Goal: Information Seeking & Learning: Find specific fact

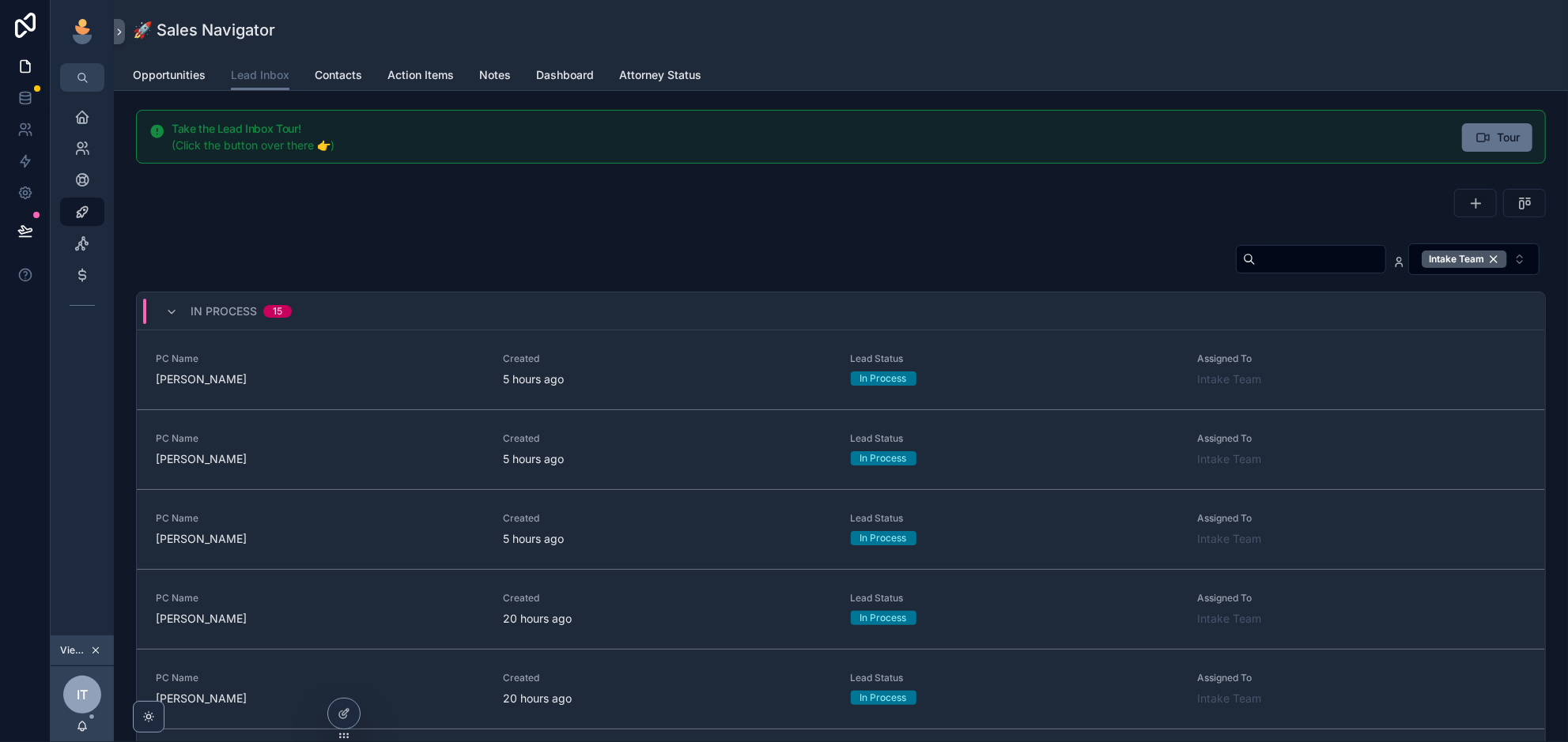
scroll to position [72, 0]
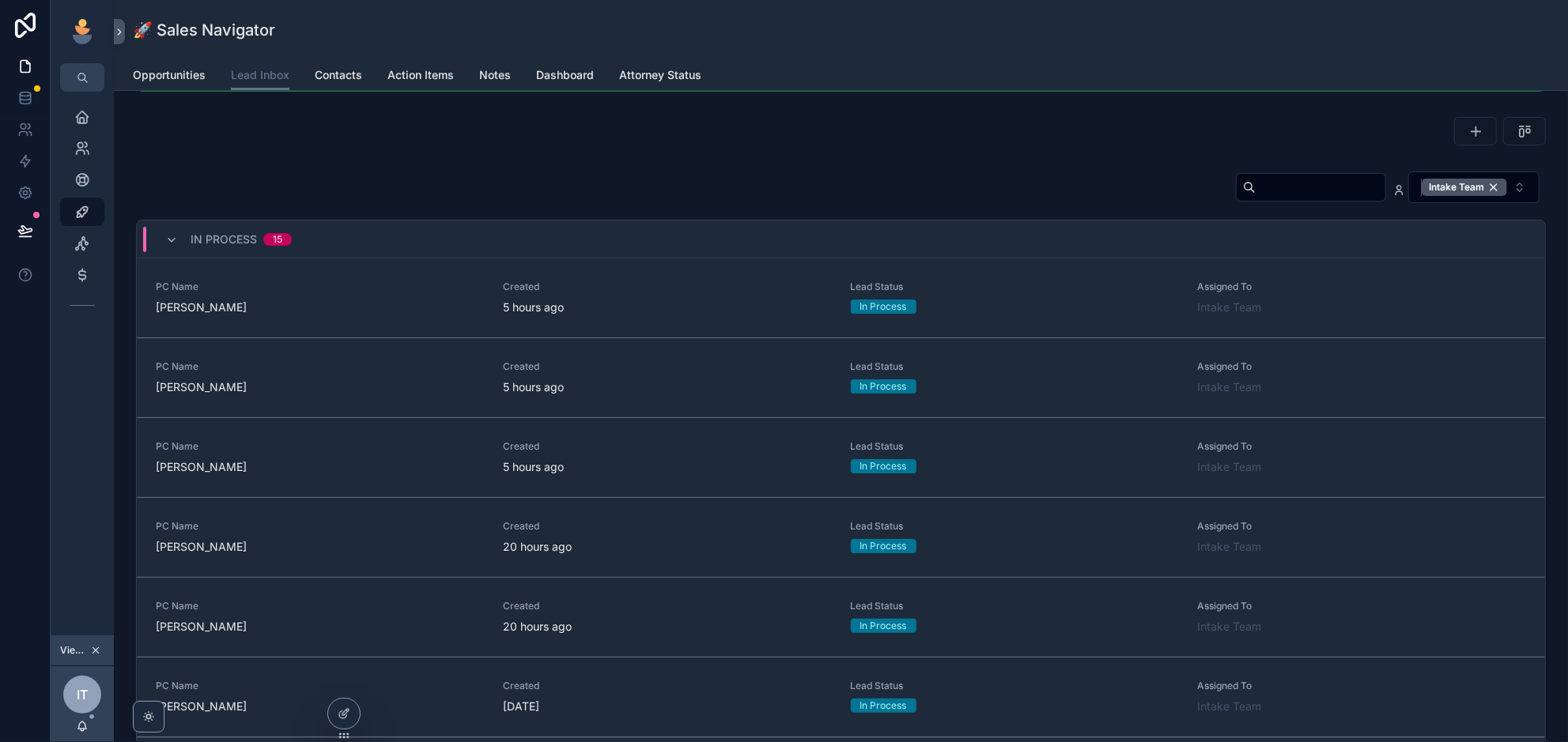
click at [1496, 187] on div "Intake Team" at bounding box center [1464, 187] width 86 height 18
click at [1285, 192] on input "scrollable content" at bounding box center [1295, 186] width 130 height 22
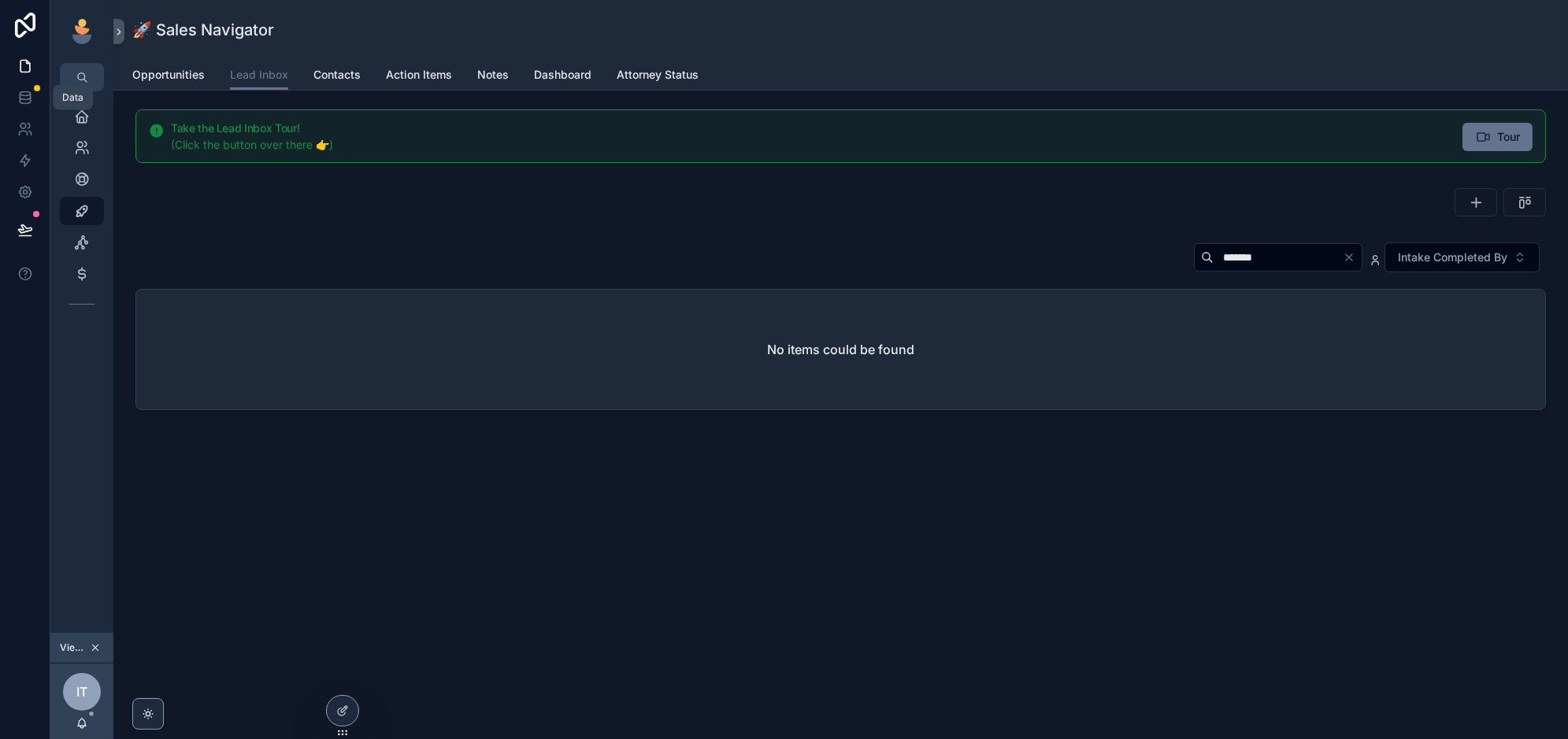
type input "*******"
click at [19, 105] on link at bounding box center [24, 98] width 49 height 32
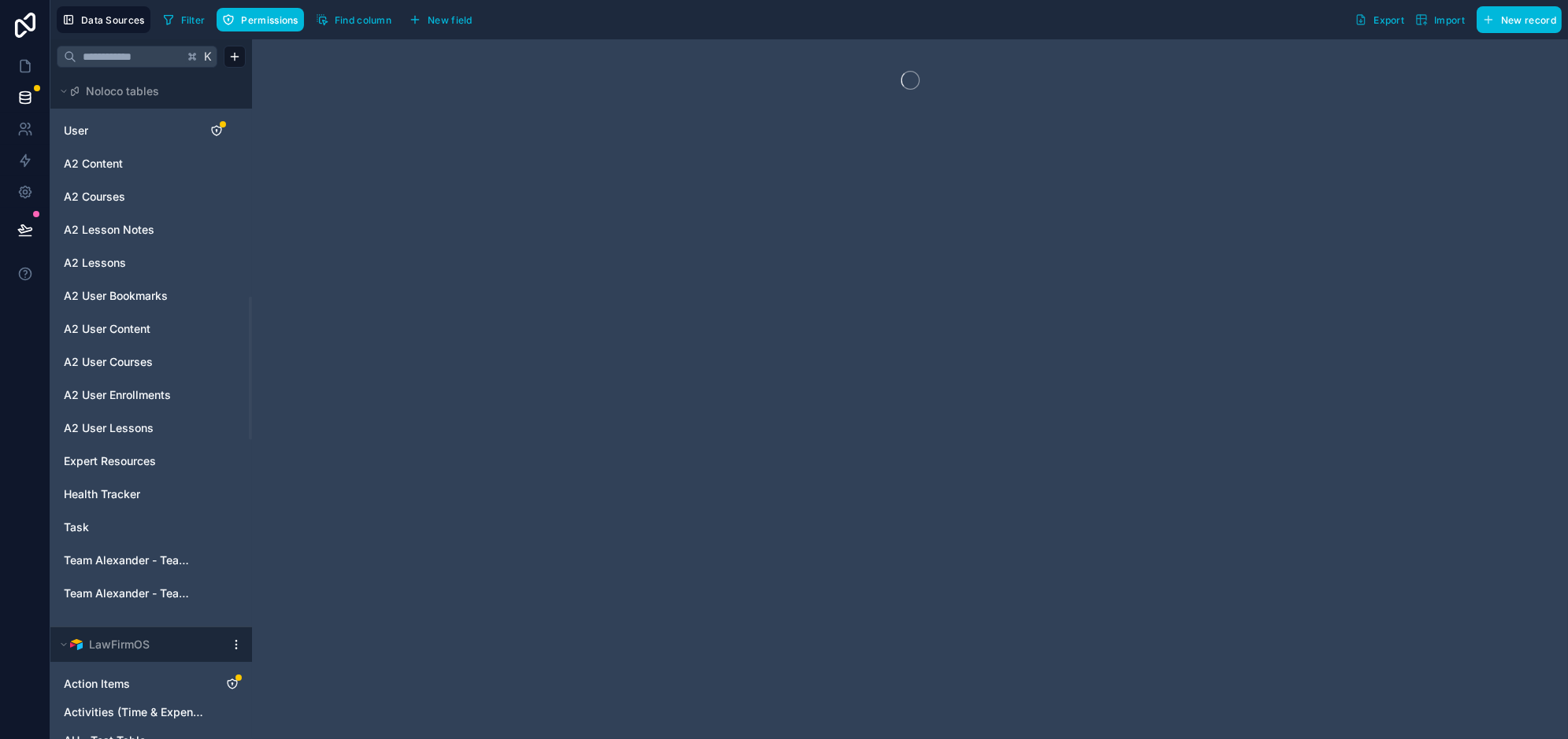
scroll to position [1556, 0]
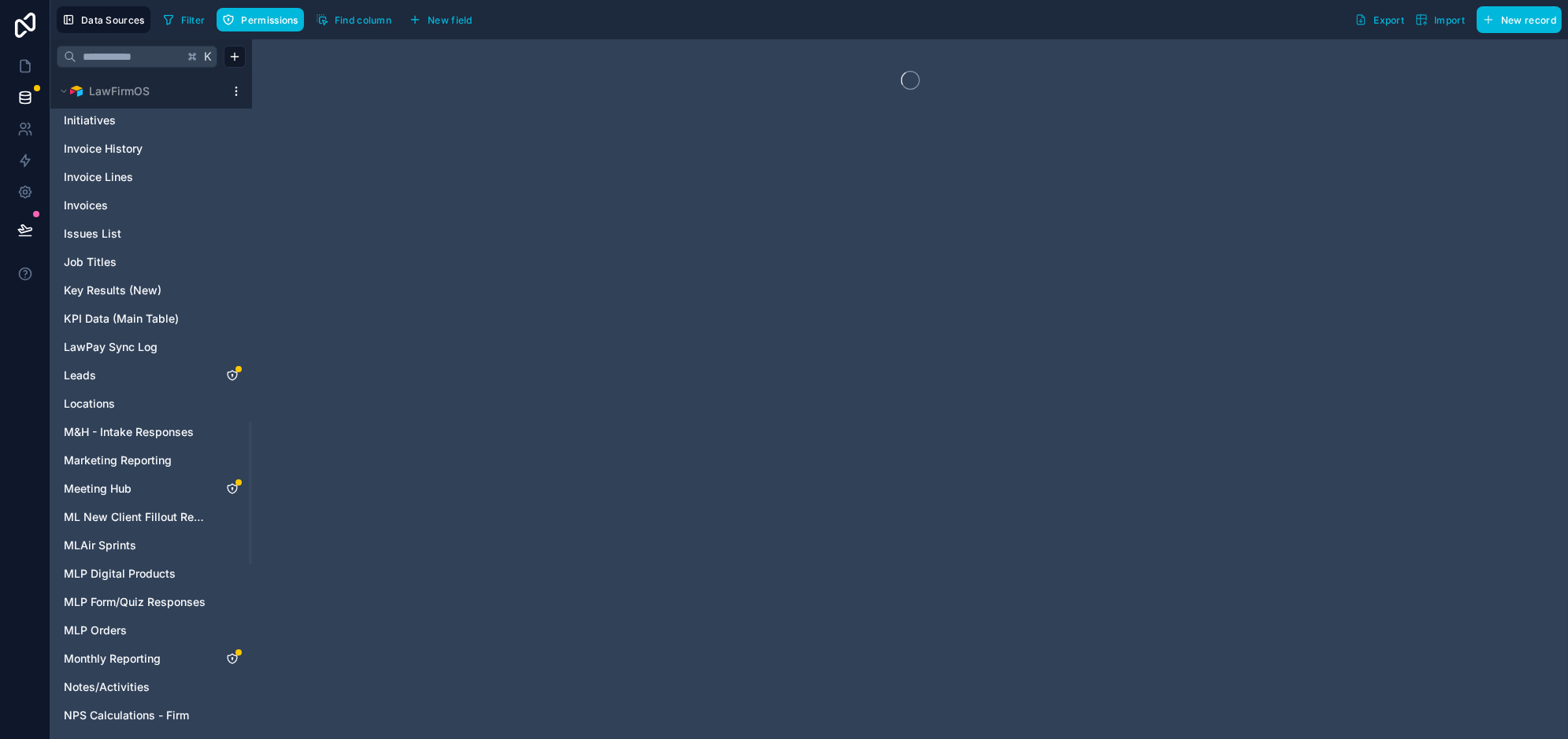
click at [116, 283] on span "Key Results (New)" at bounding box center [112, 291] width 98 height 16
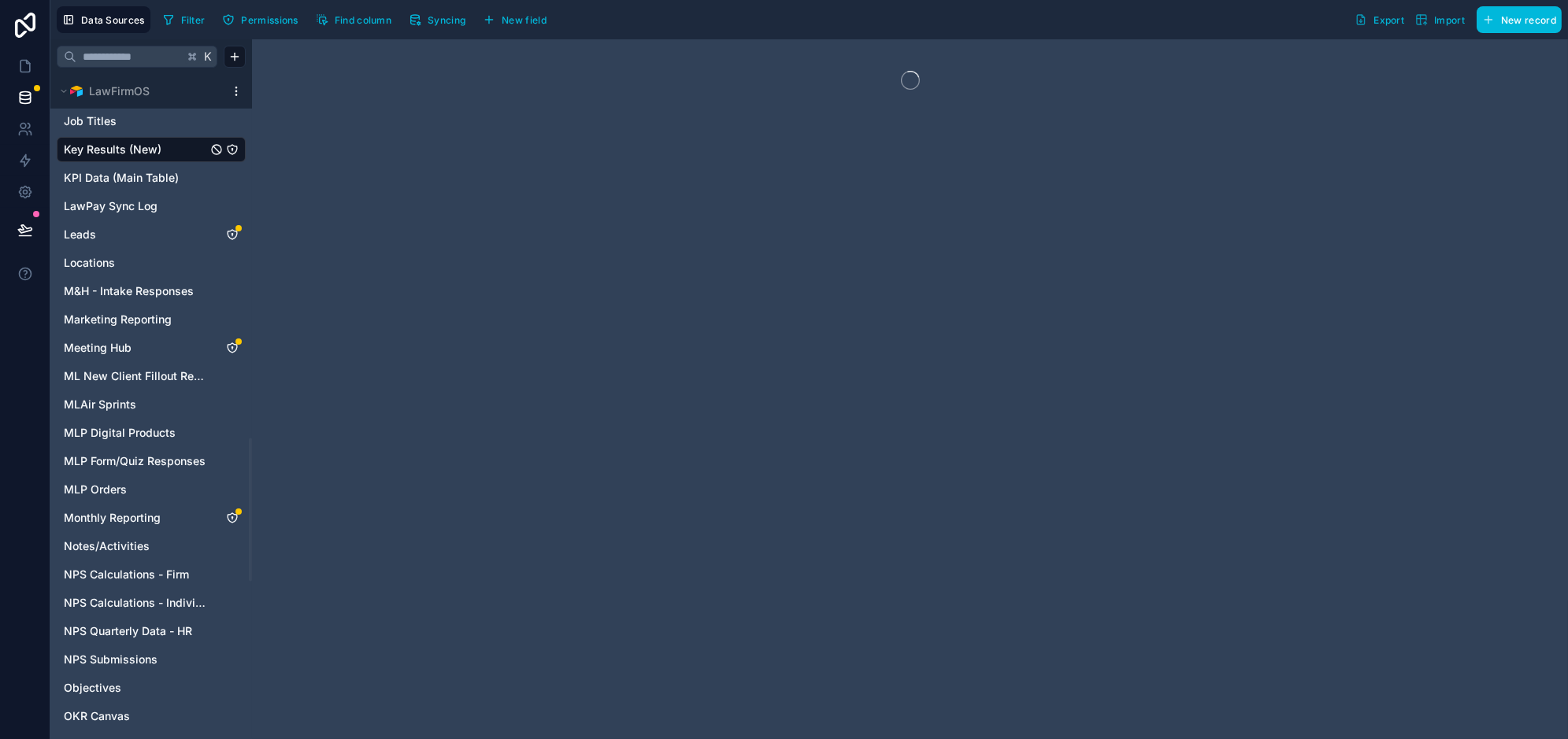
click at [176, 18] on button "Filter" at bounding box center [184, 19] width 54 height 23
click at [181, 18] on span "Filter" at bounding box center [193, 20] width 24 height 12
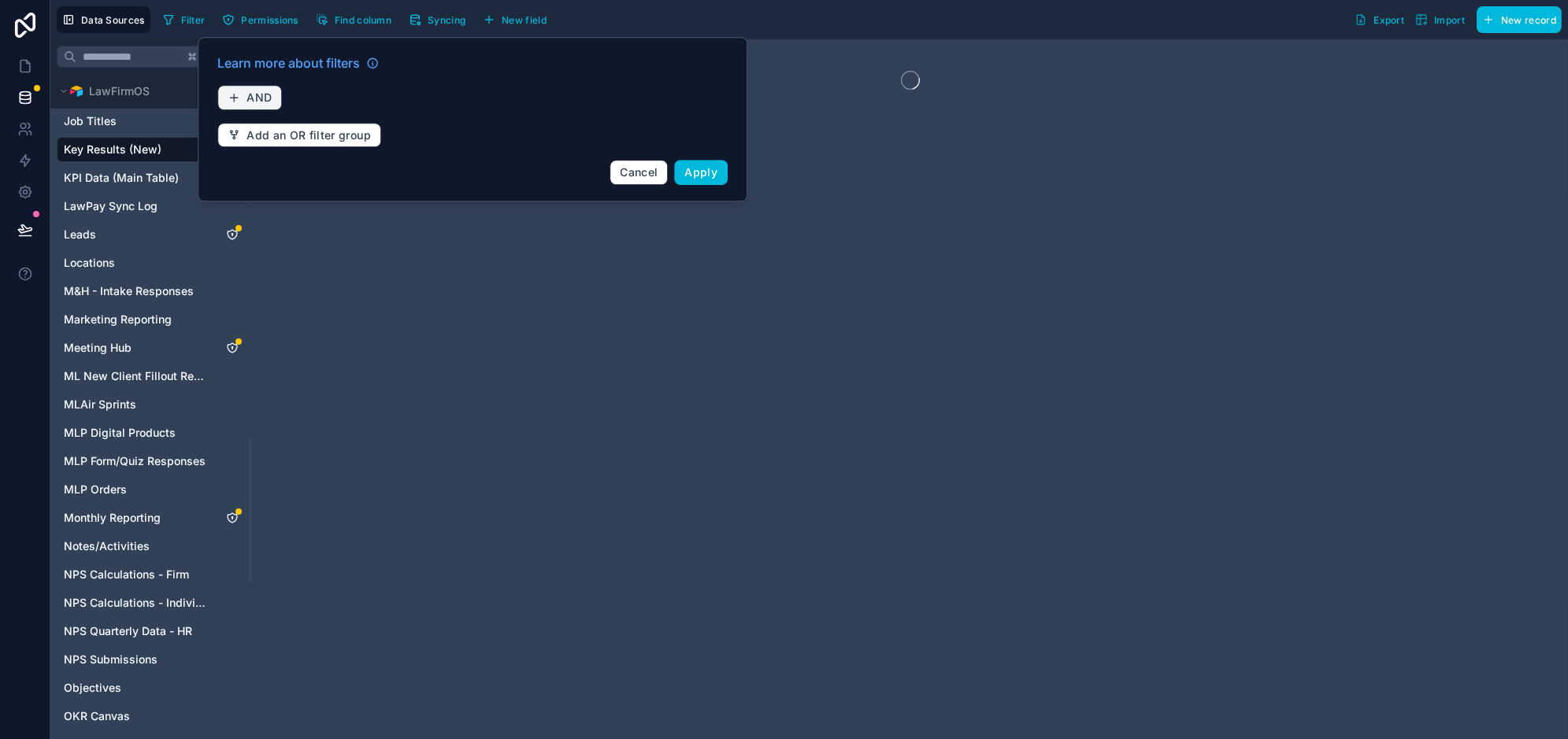
click at [262, 97] on span "AND" at bounding box center [259, 97] width 25 height 14
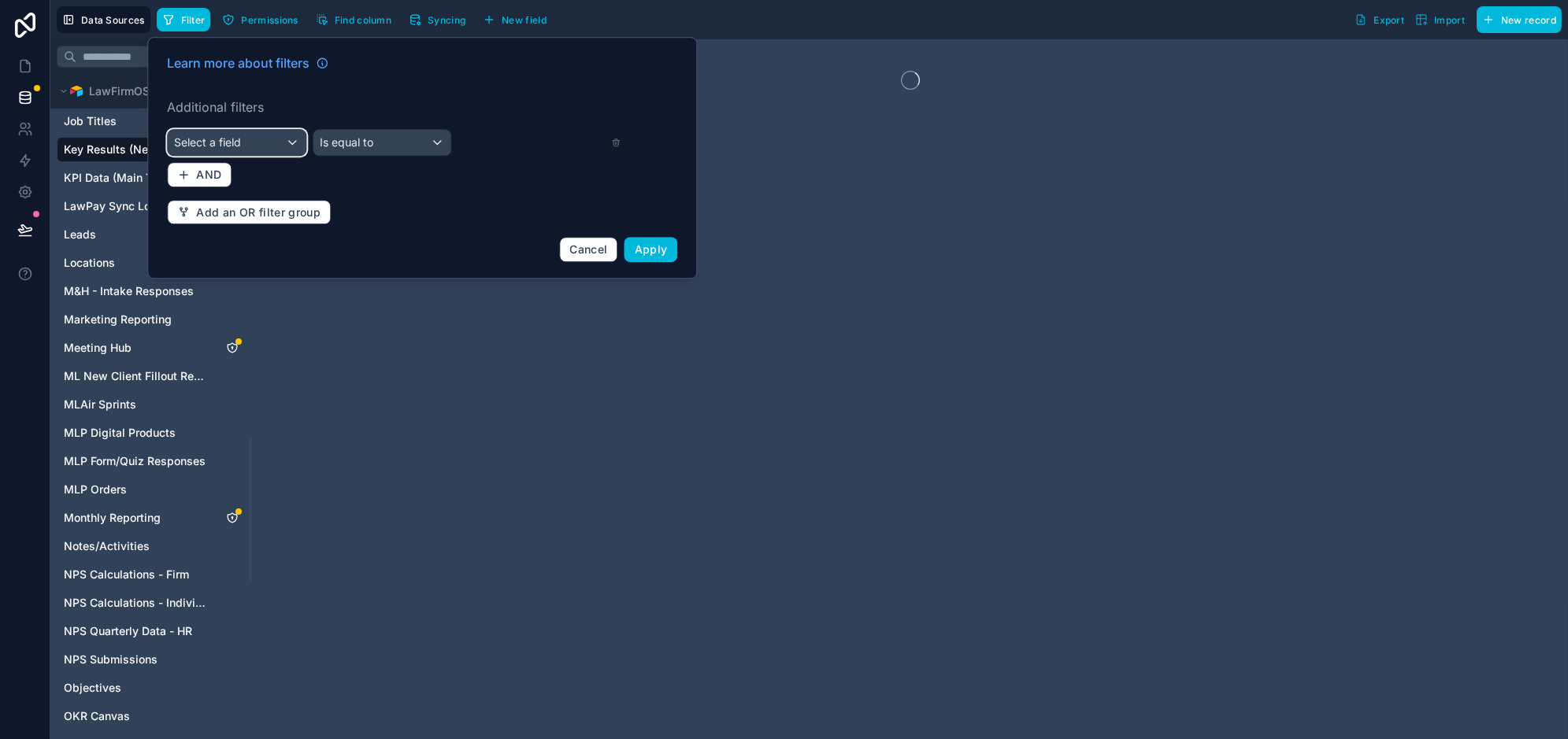
click at [211, 145] on span "Select a field" at bounding box center [207, 142] width 67 height 13
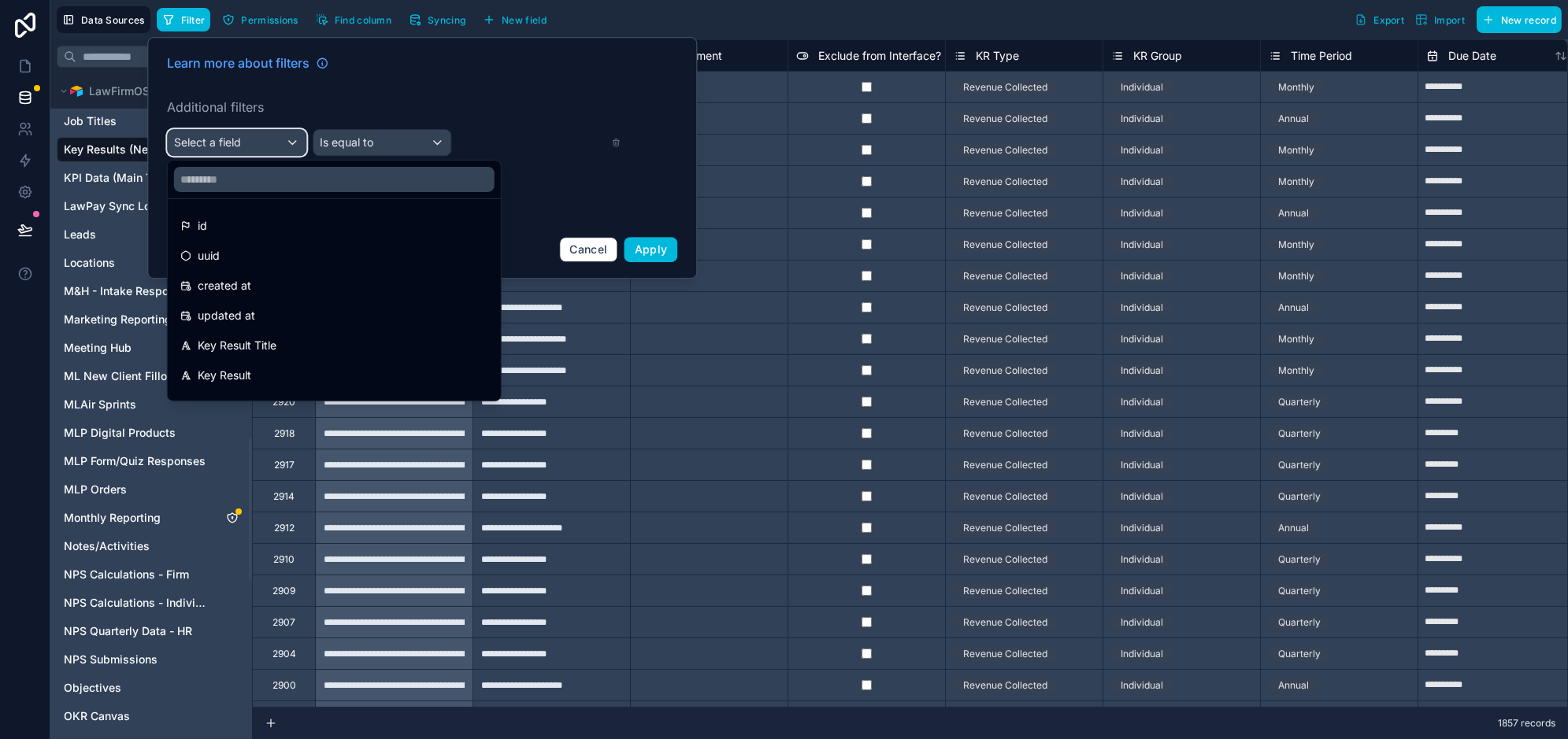
scroll to position [9, 0]
click at [94, 241] on div "Leads" at bounding box center [151, 235] width 189 height 25
click at [38, 562] on div at bounding box center [25, 369] width 50 height 739
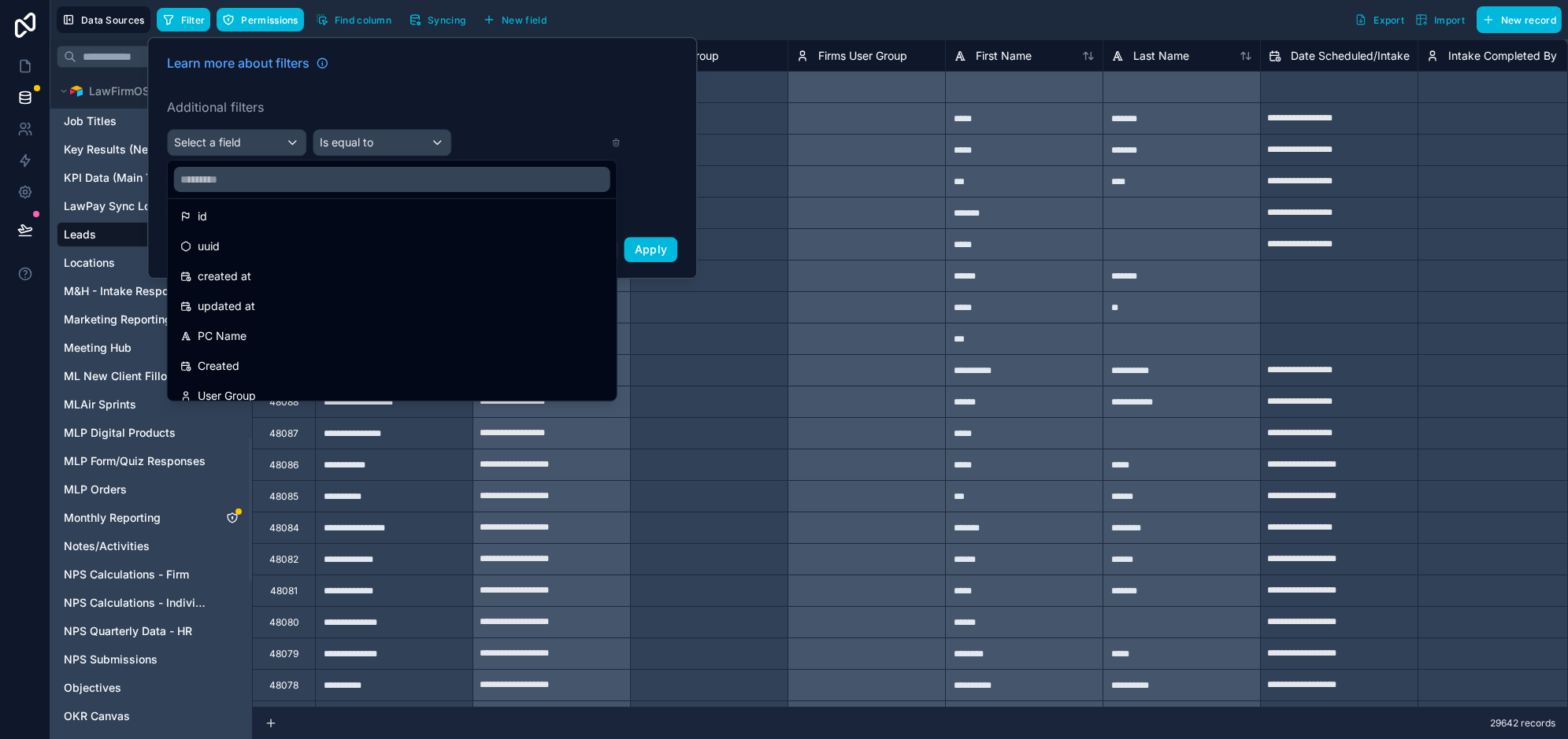
click at [297, 333] on div "PC Name" at bounding box center [392, 336] width 424 height 19
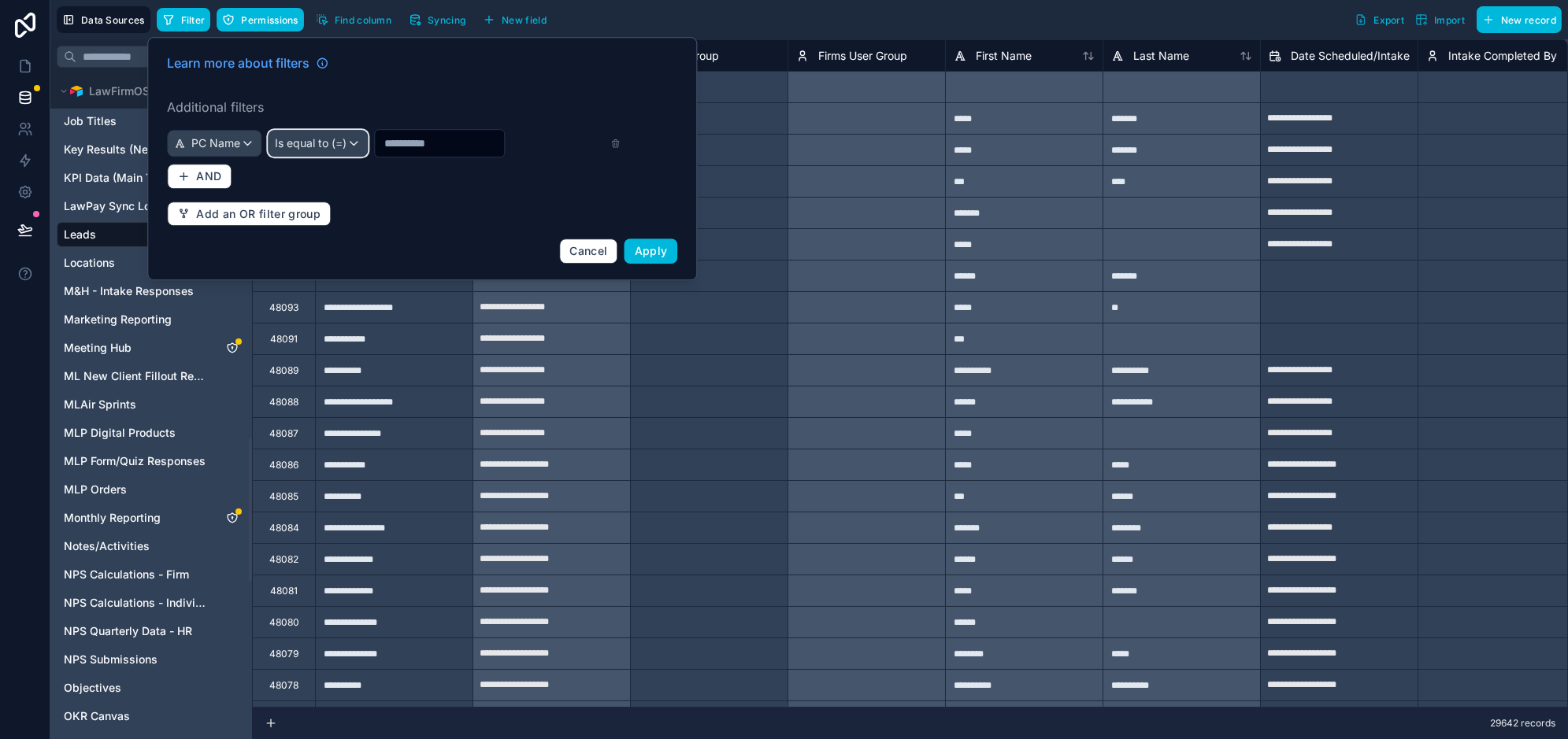
click at [304, 130] on button "Is equal to (=)" at bounding box center [318, 144] width 100 height 27
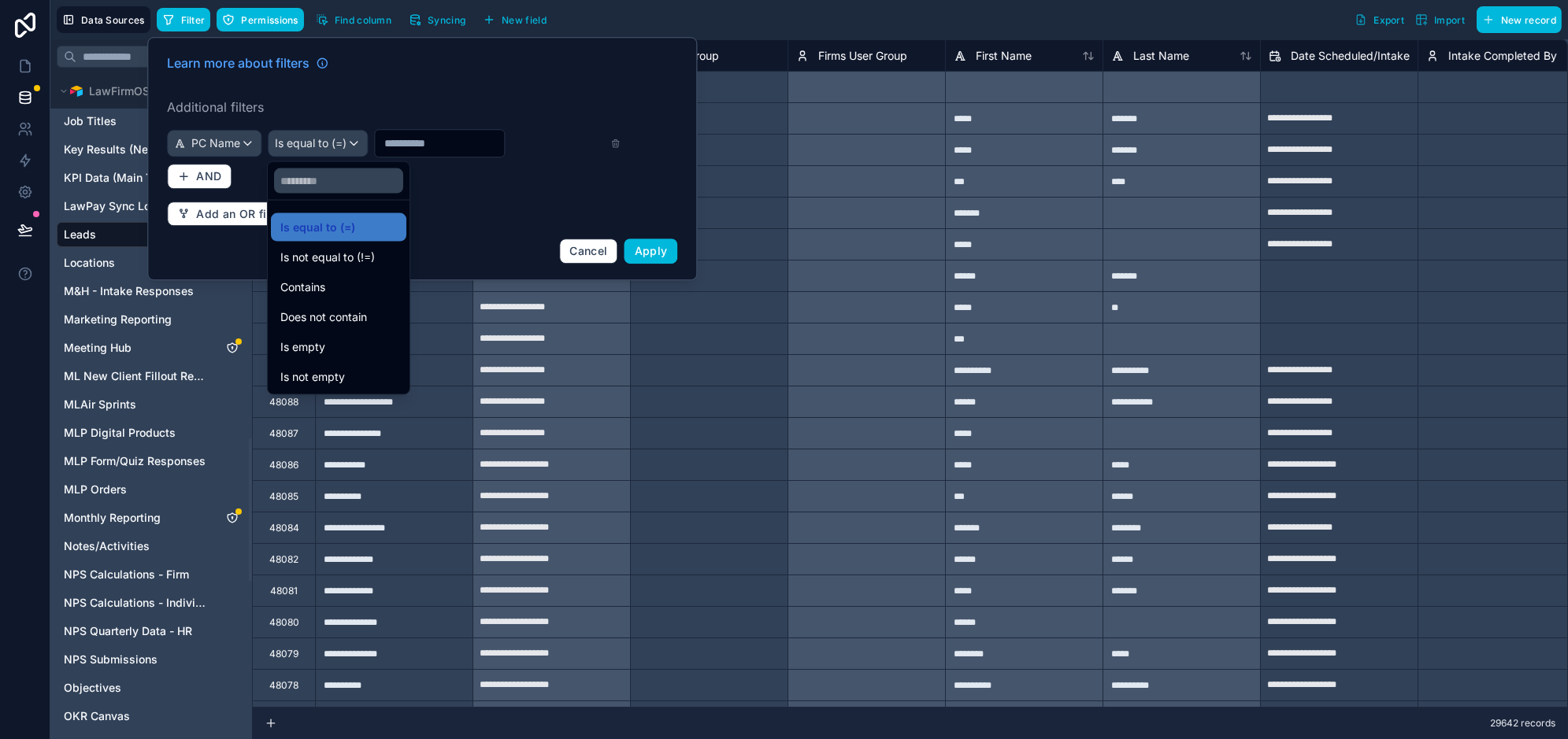
click at [317, 284] on span "Contains" at bounding box center [303, 287] width 45 height 19
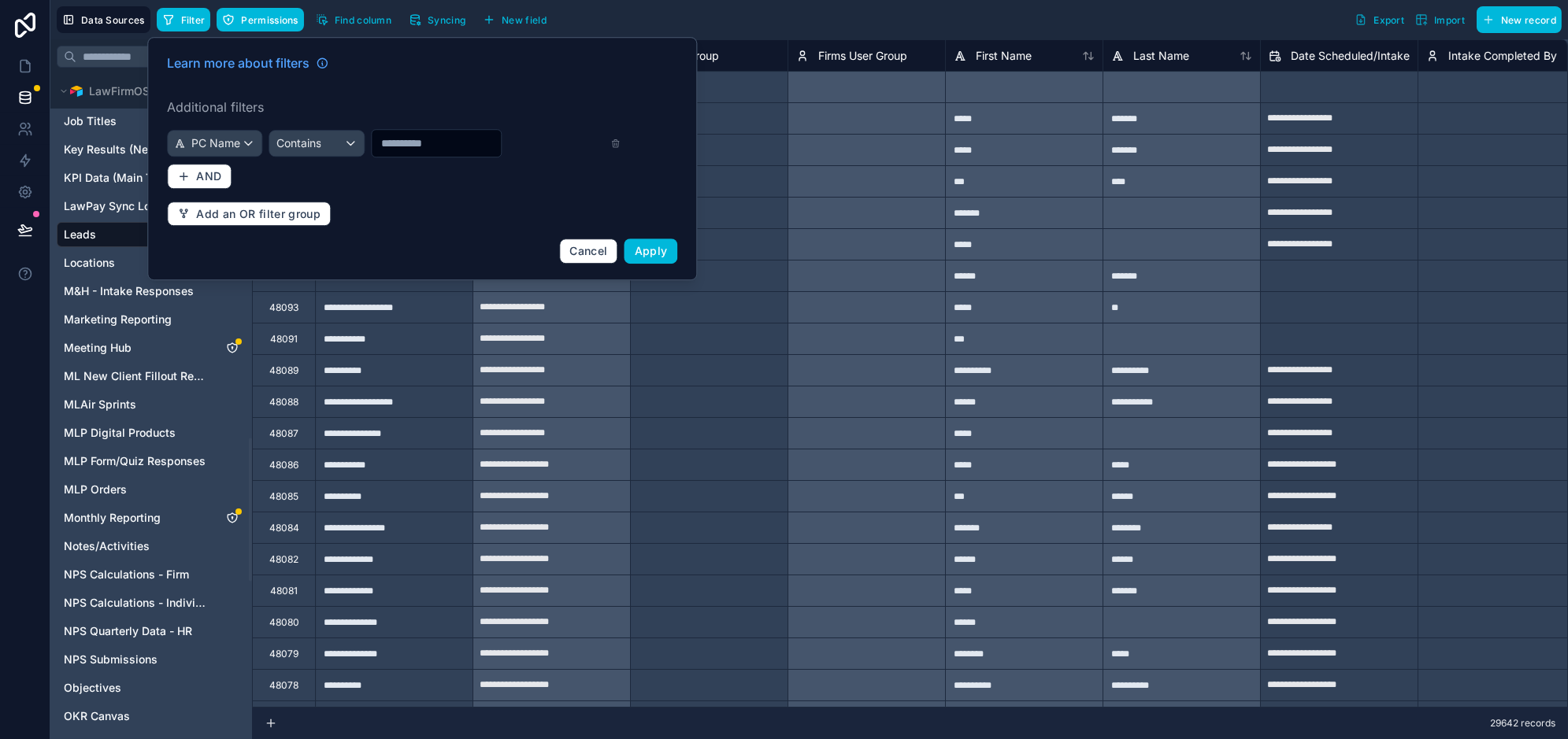
click at [436, 140] on input "text" at bounding box center [436, 143] width 129 height 22
type input "*******"
click at [647, 250] on span "Apply" at bounding box center [652, 251] width 33 height 13
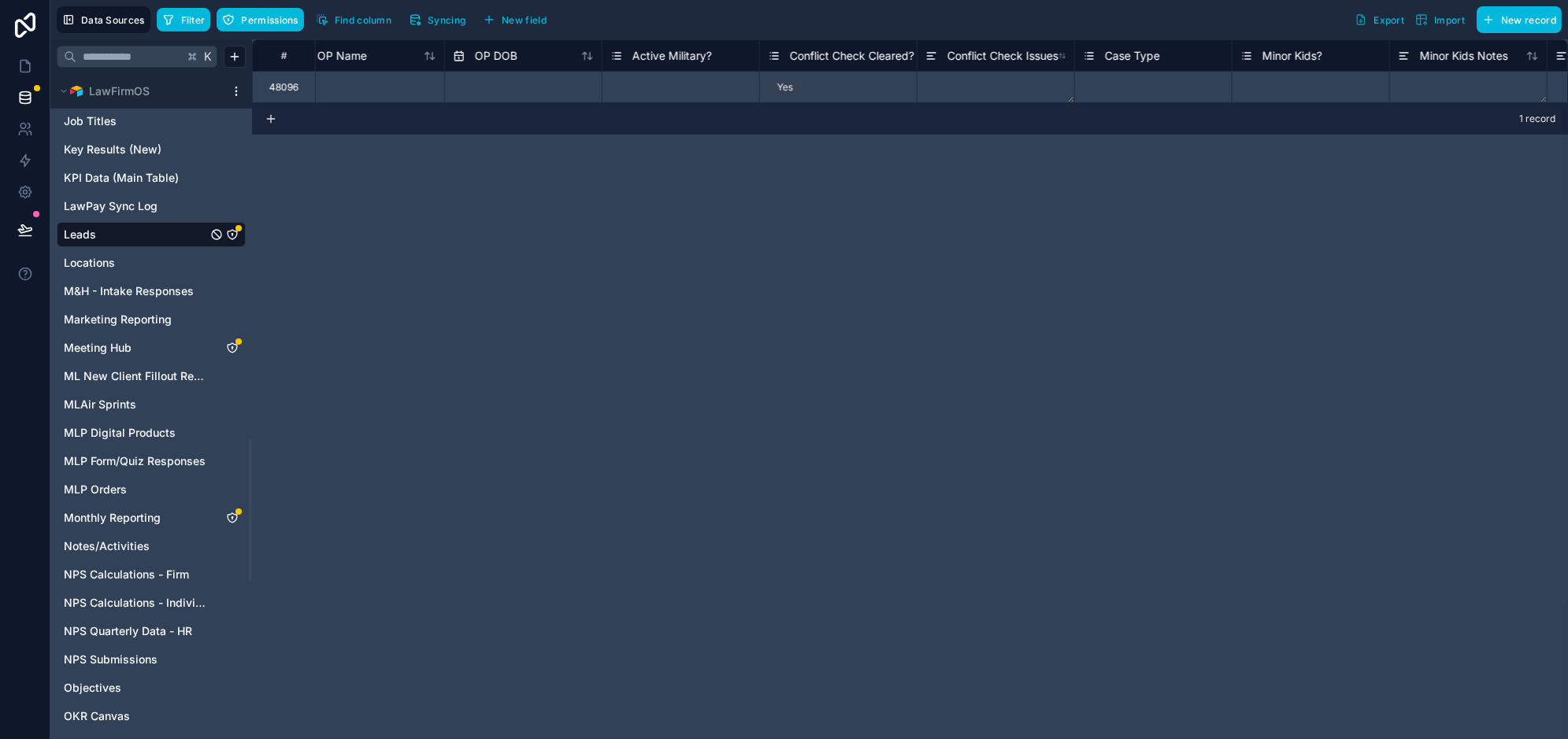
scroll to position [0, 3972]
click at [367, 23] on span "Find column" at bounding box center [363, 20] width 57 height 12
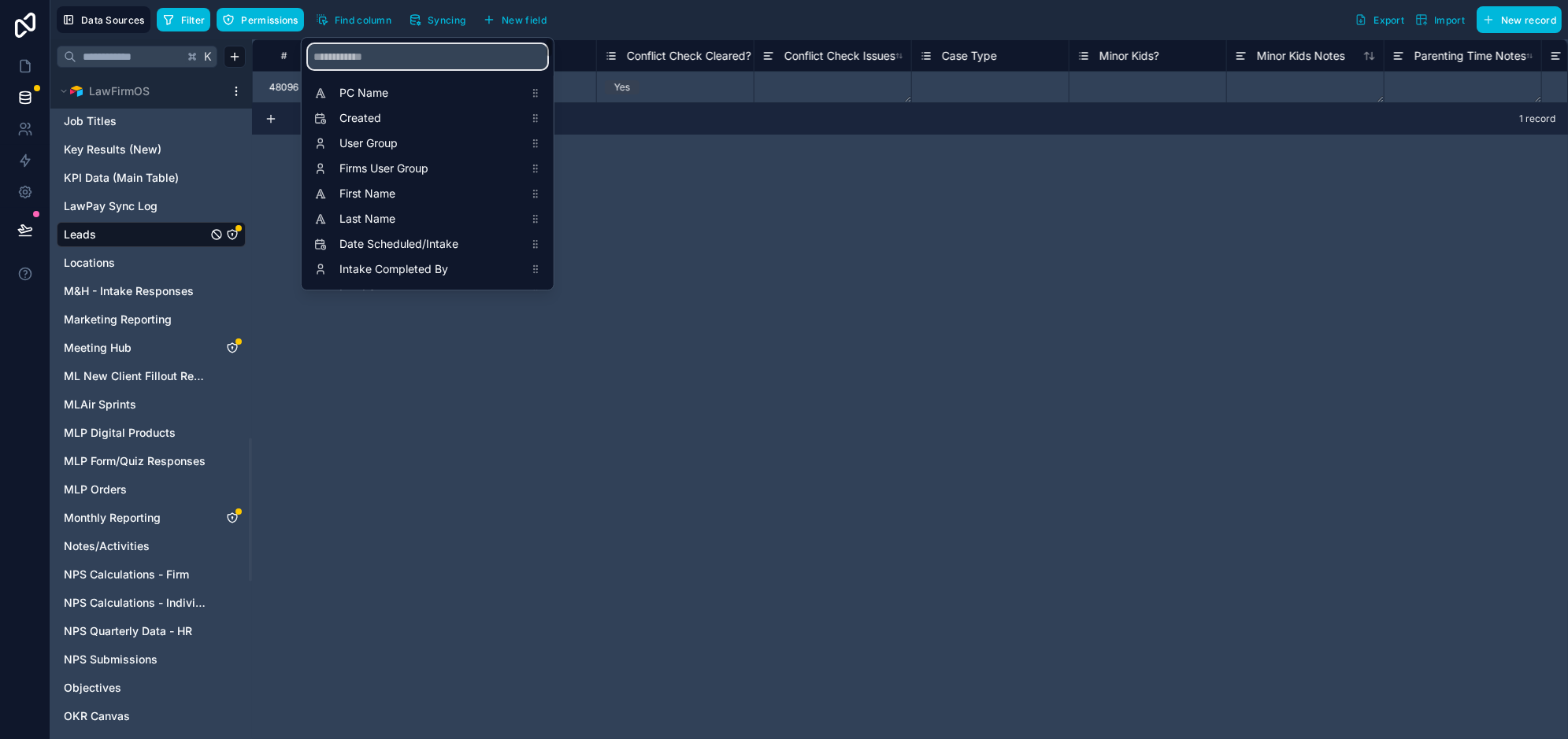
click at [408, 63] on input "scrollable content" at bounding box center [428, 57] width 240 height 25
type input "****"
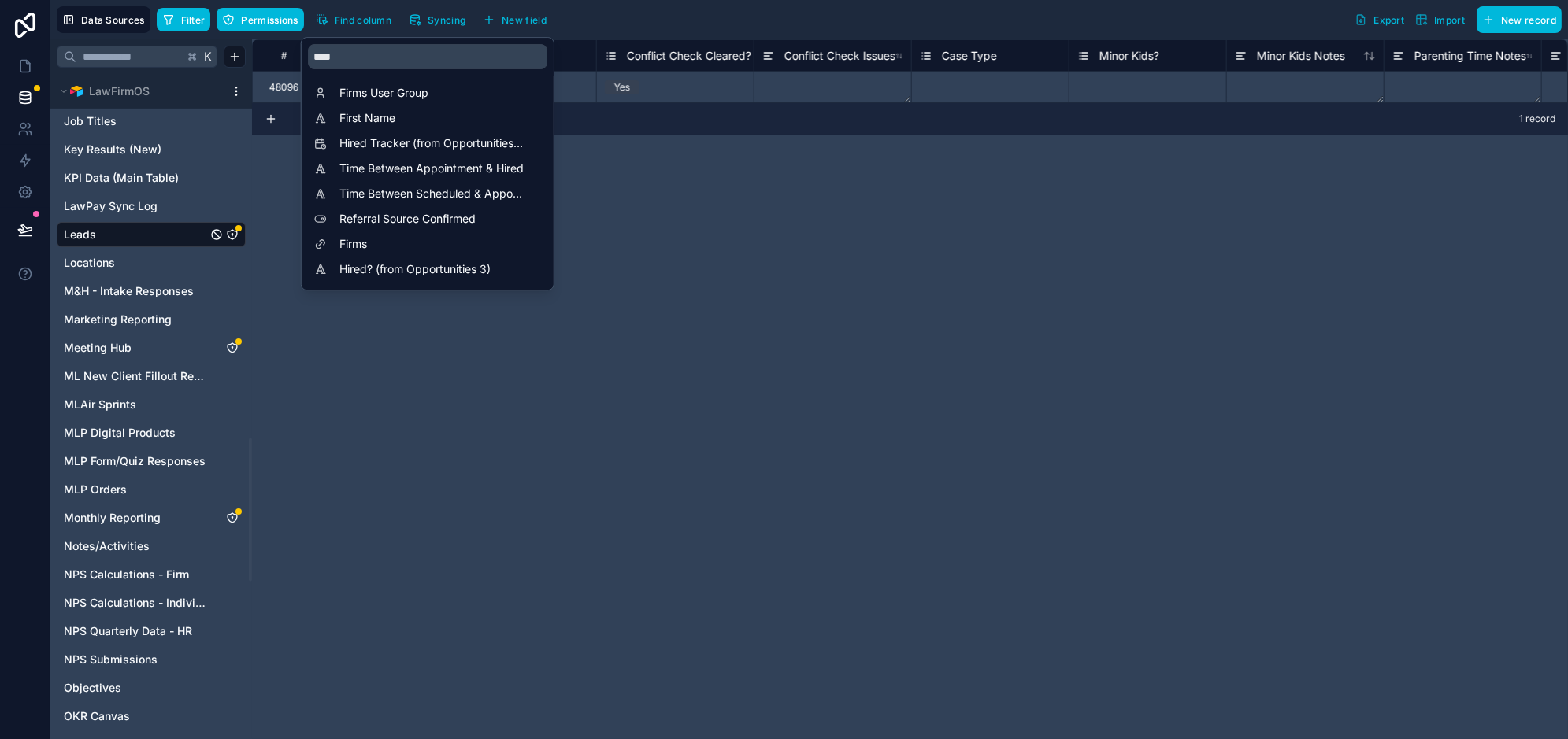
click at [378, 238] on span "Firms" at bounding box center [431, 244] width 185 height 16
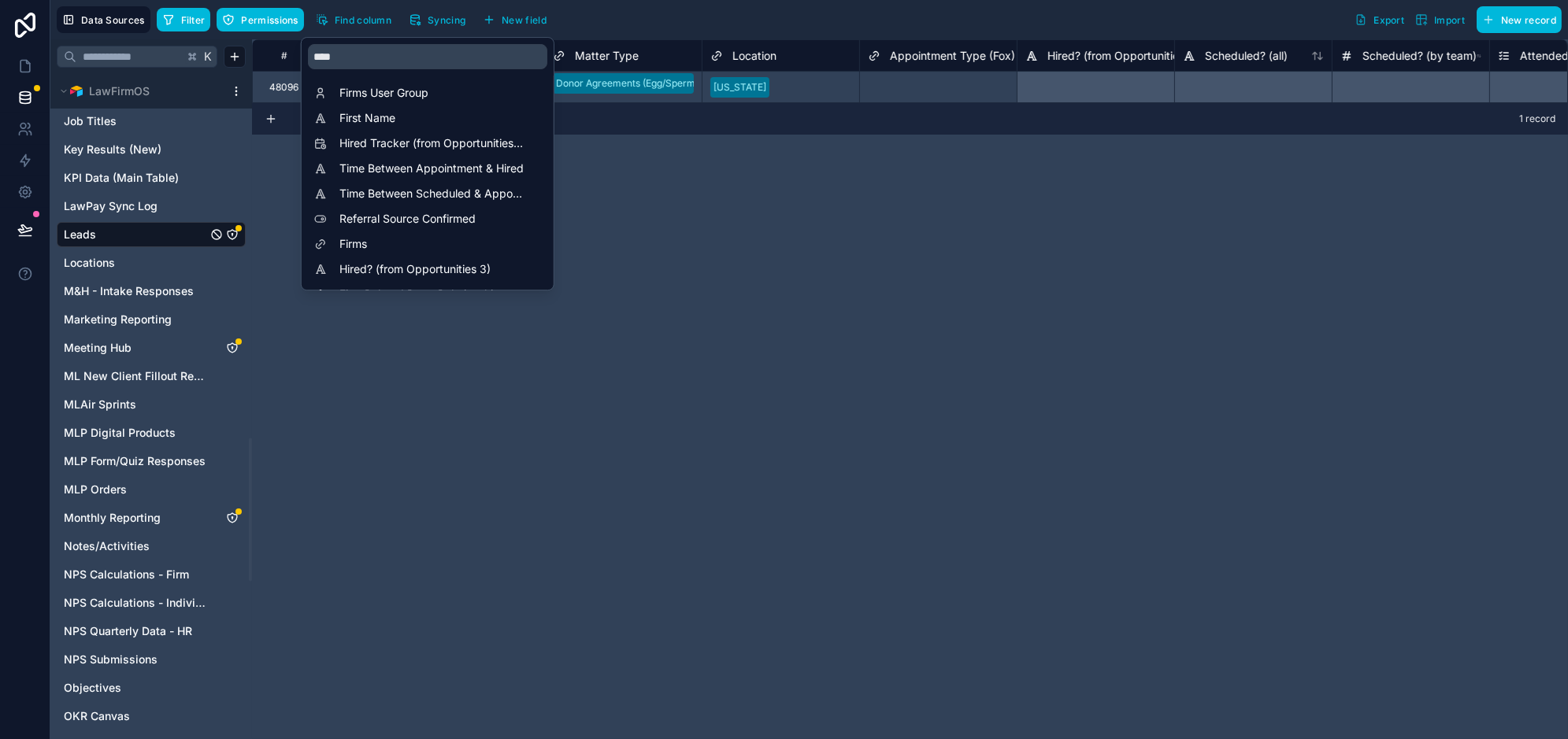
scroll to position [0, 29619]
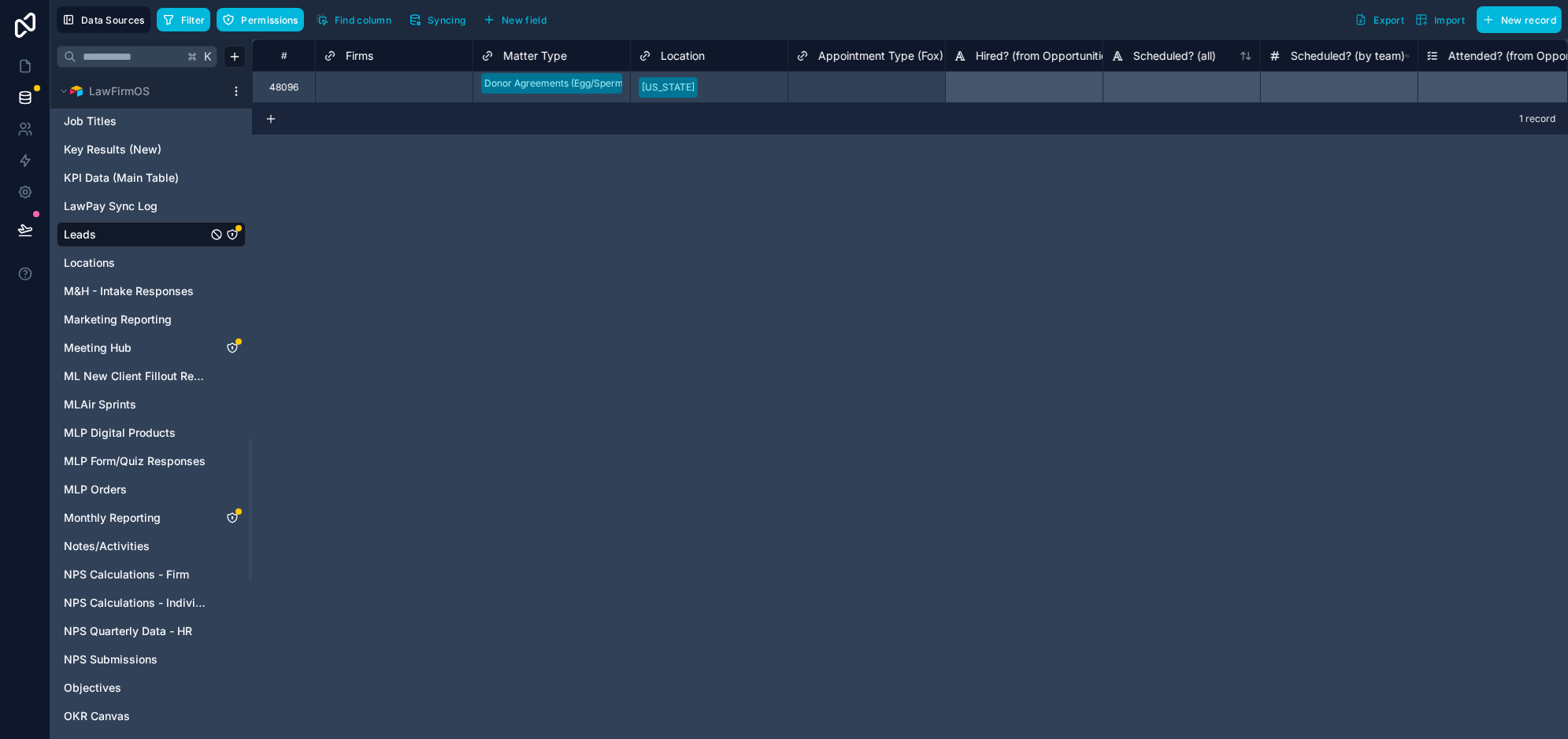
click at [781, 230] on div "# PBD Lead? AZ Case? Firms Matter Type Location Appointment Type (Fox) Hired? (…" at bounding box center [911, 389] width 1317 height 700
click at [390, 100] on div "Select a Firms" at bounding box center [394, 87] width 157 height 31
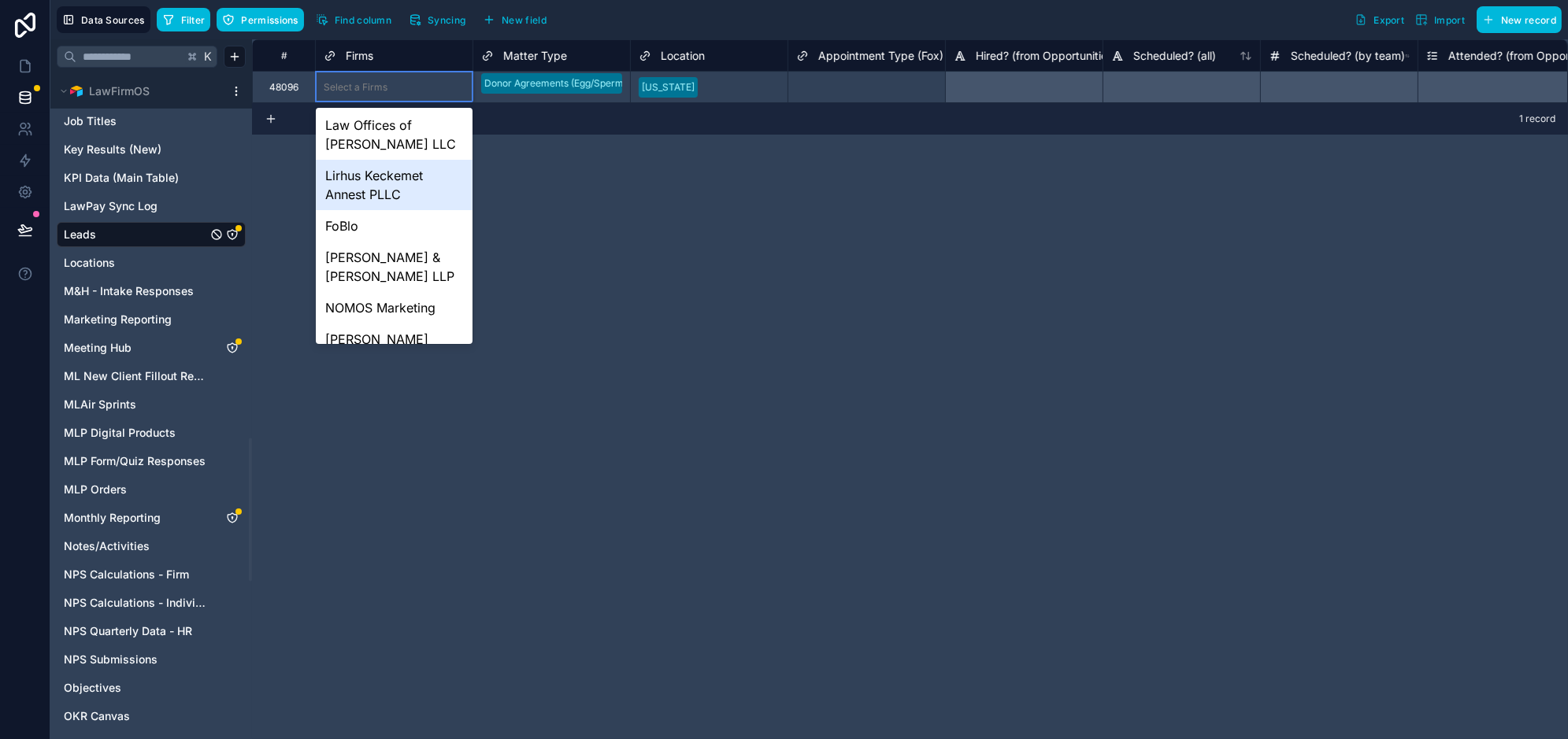
scroll to position [185, 0]
click at [367, 210] on div "FoBlo" at bounding box center [394, 225] width 157 height 32
click at [352, 190] on div "# PBD Lead? AZ Case? Firms Matter Type Location Appointment Type (Fox) Hired? (…" at bounding box center [911, 389] width 1317 height 700
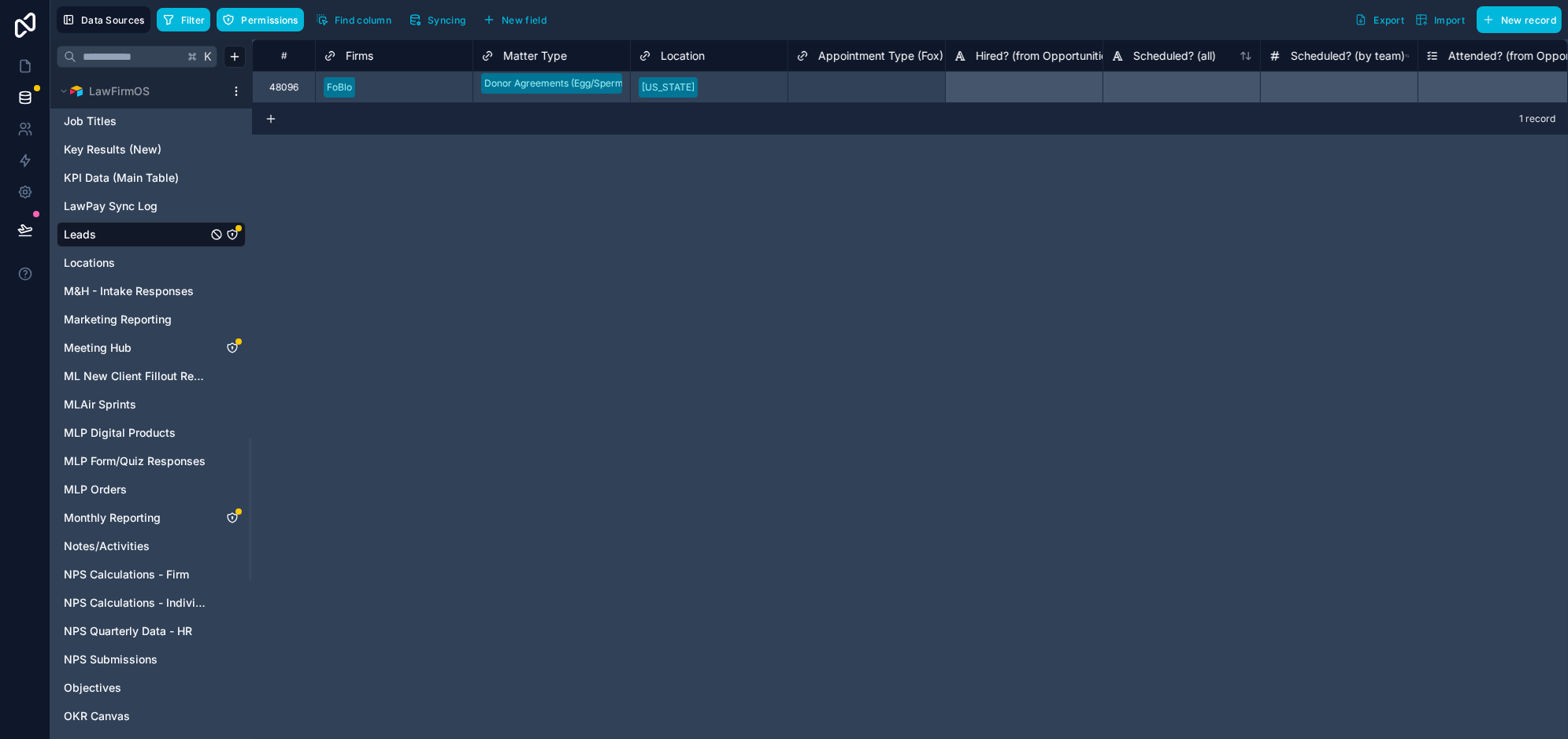
click at [917, 322] on div "# PBD Lead? AZ Case? Firms Matter Type Location Appointment Type (Fox) Hired? (…" at bounding box center [911, 389] width 1317 height 700
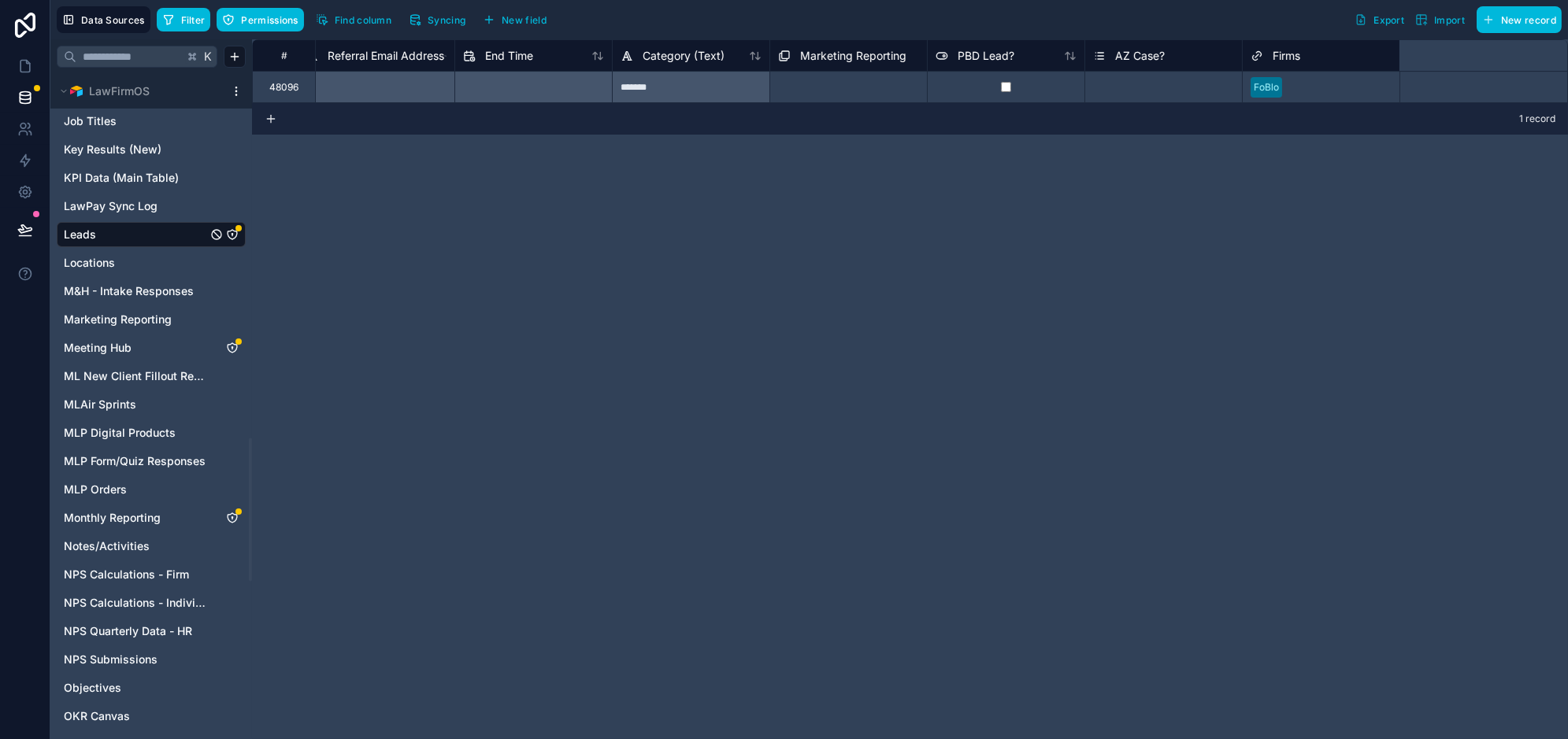
scroll to position [0, 27926]
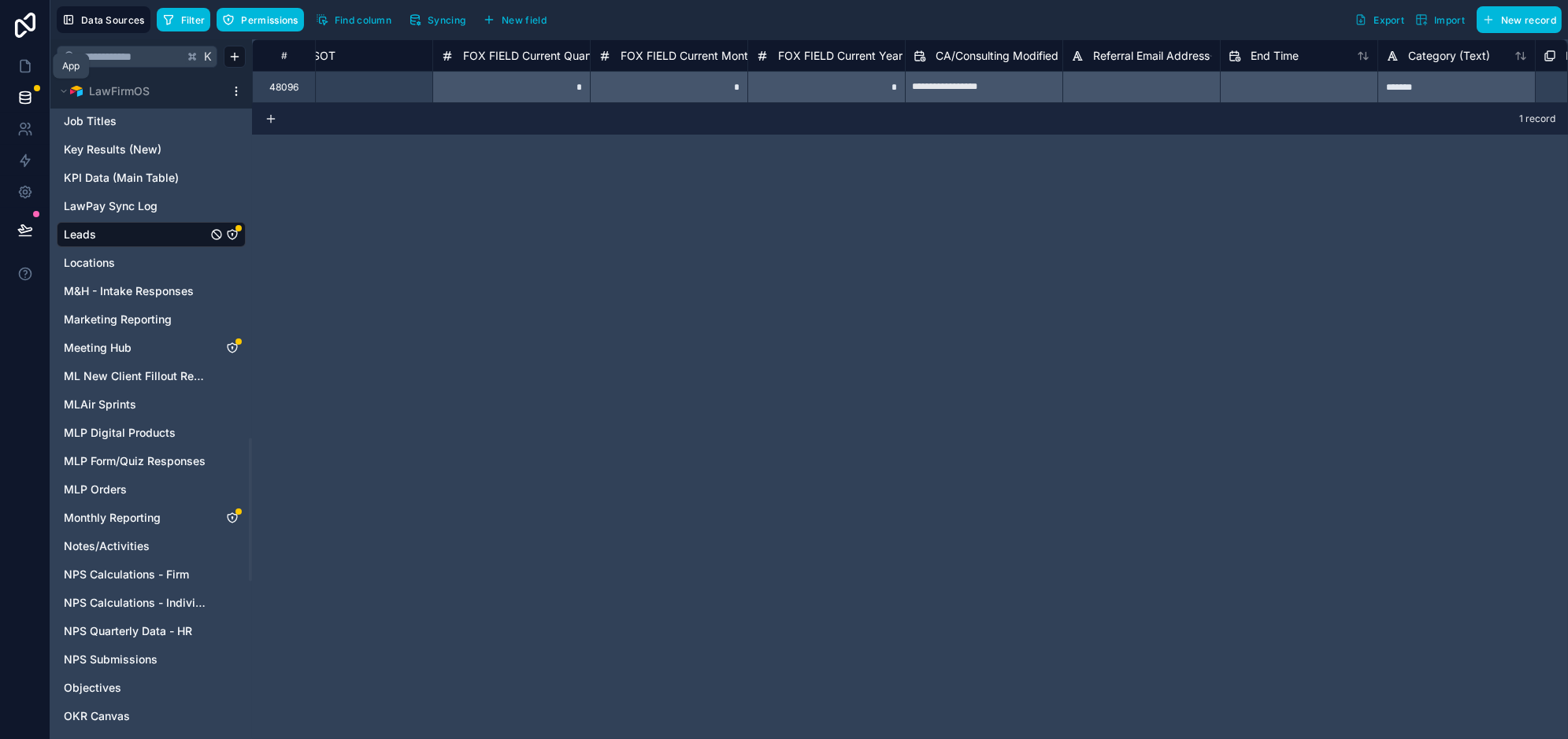
click at [22, 64] on icon at bounding box center [25, 66] width 16 height 16
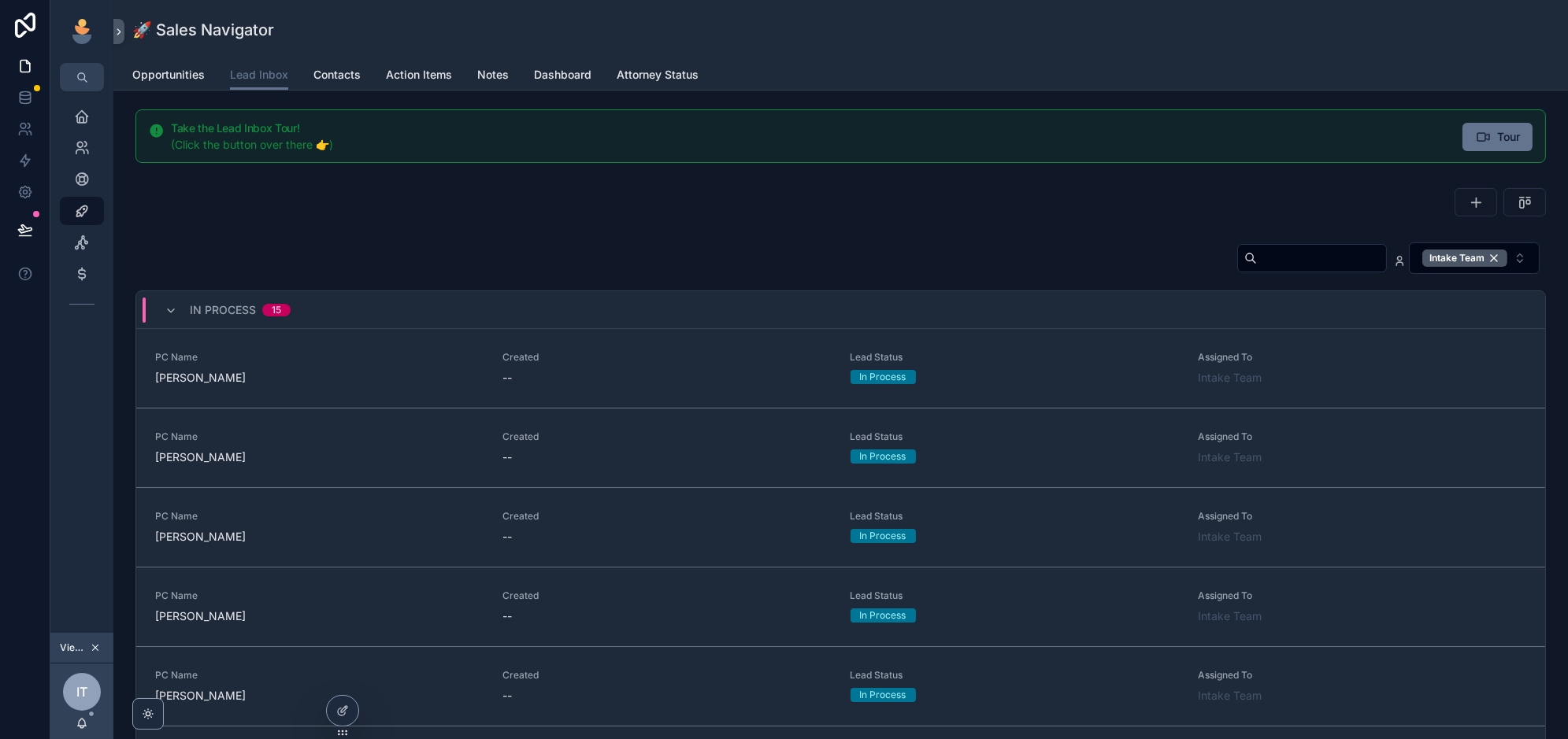
click at [1305, 247] on input "scrollable content" at bounding box center [1322, 258] width 129 height 22
